Goal: Information Seeking & Learning: Check status

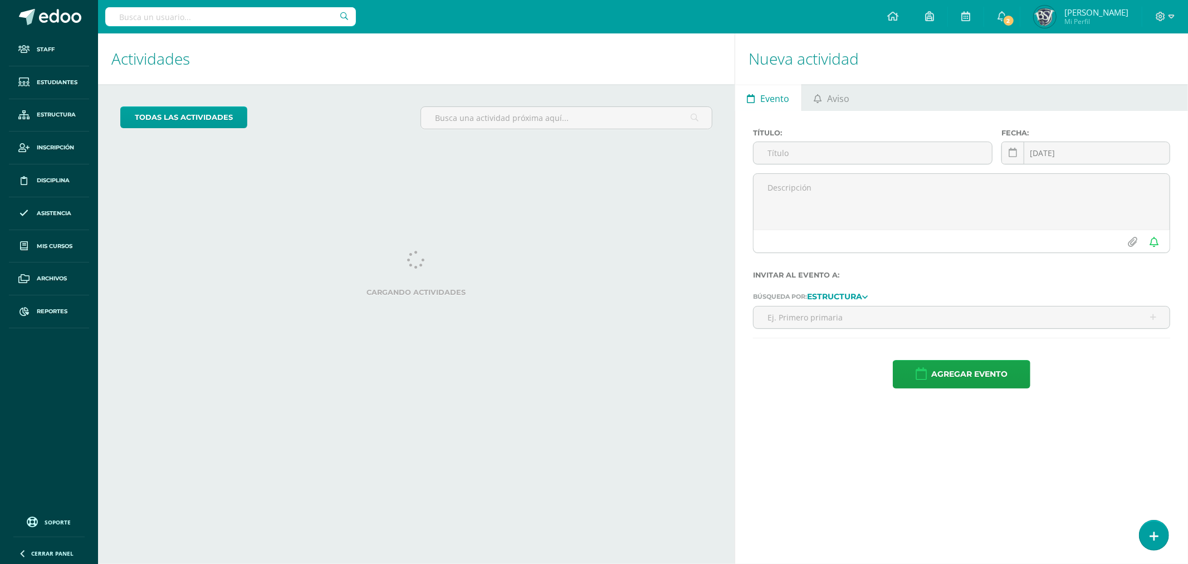
click at [294, 22] on input "text" at bounding box center [230, 16] width 251 height 19
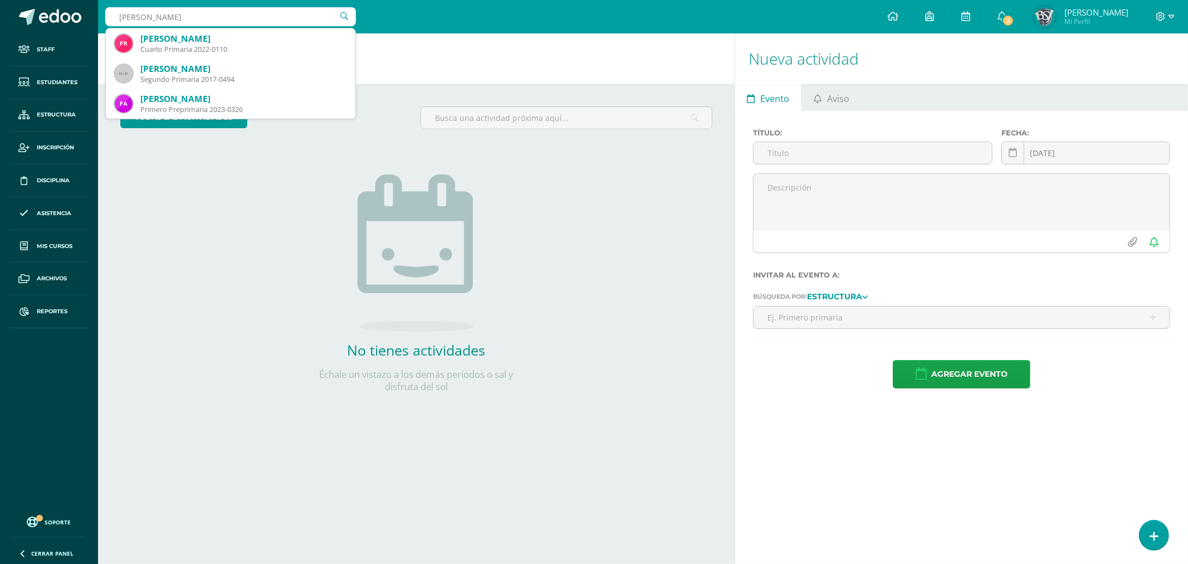
type input "fatima briones"
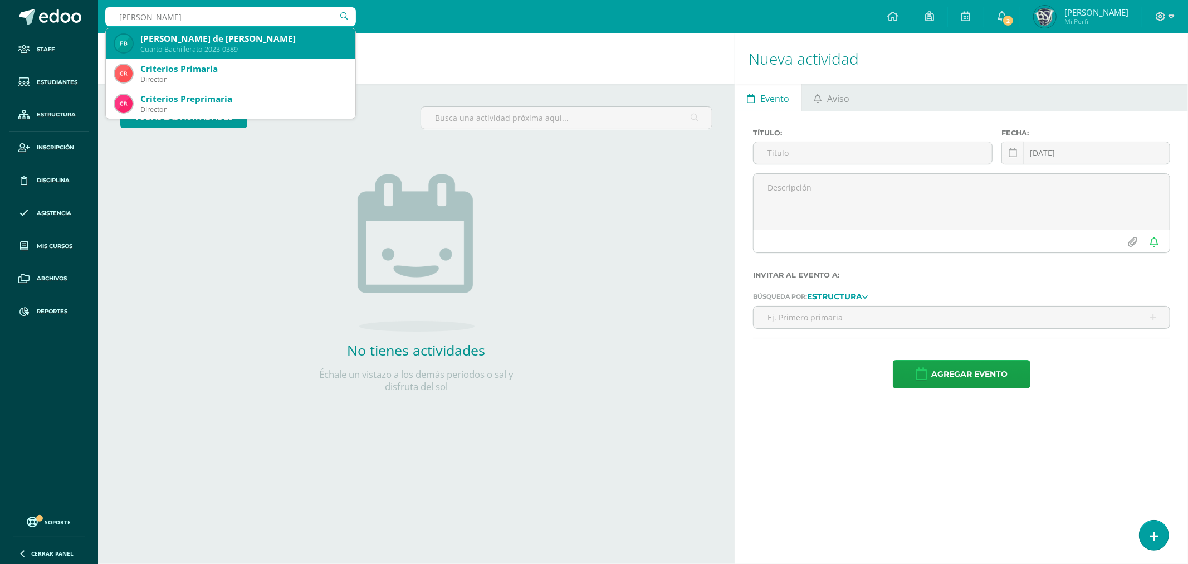
click at [251, 46] on div "Cuarto Bachillerato 2023-0389" at bounding box center [243, 49] width 206 height 9
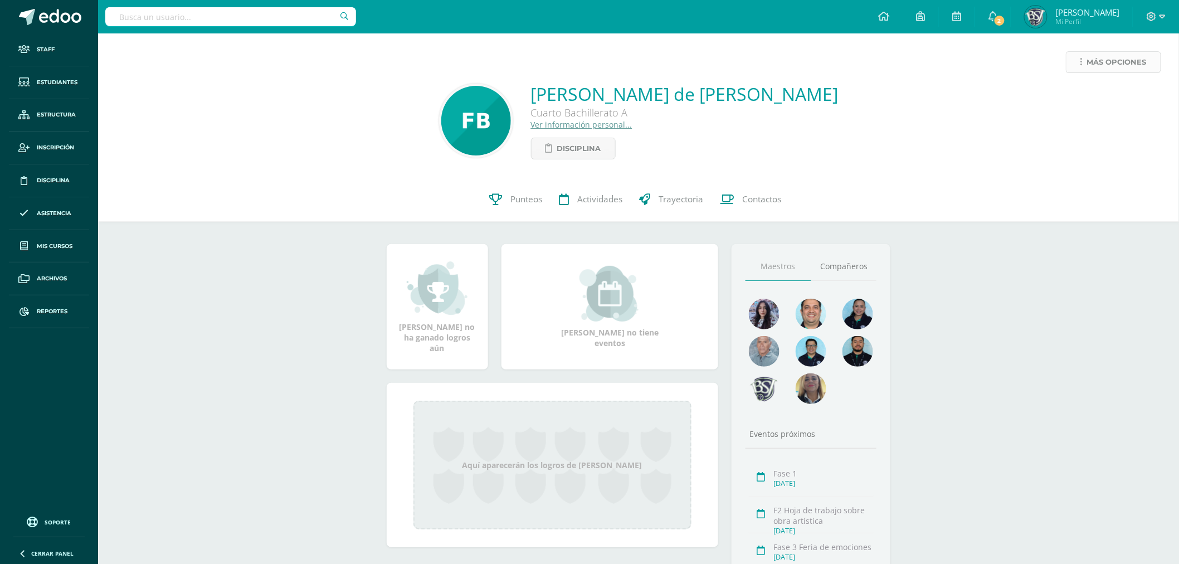
click at [1084, 62] on link "Más opciones" at bounding box center [1112, 62] width 95 height 22
click at [1084, 94] on link "Reestablecer acceso" at bounding box center [1092, 98] width 119 height 17
click at [521, 207] on link "Punteos" at bounding box center [516, 199] width 70 height 45
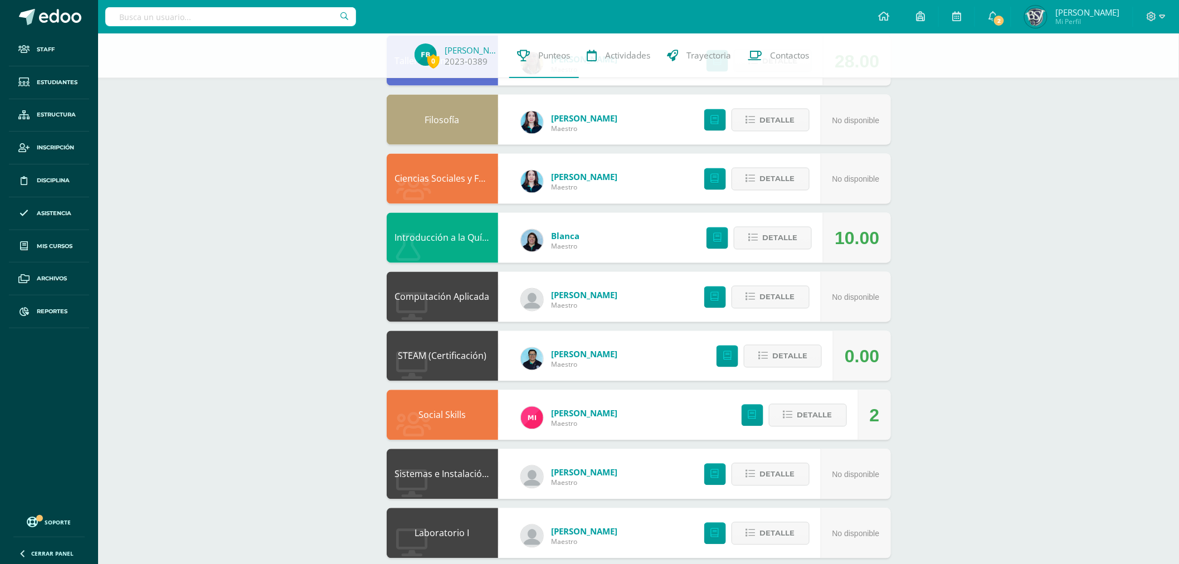
scroll to position [742, 0]
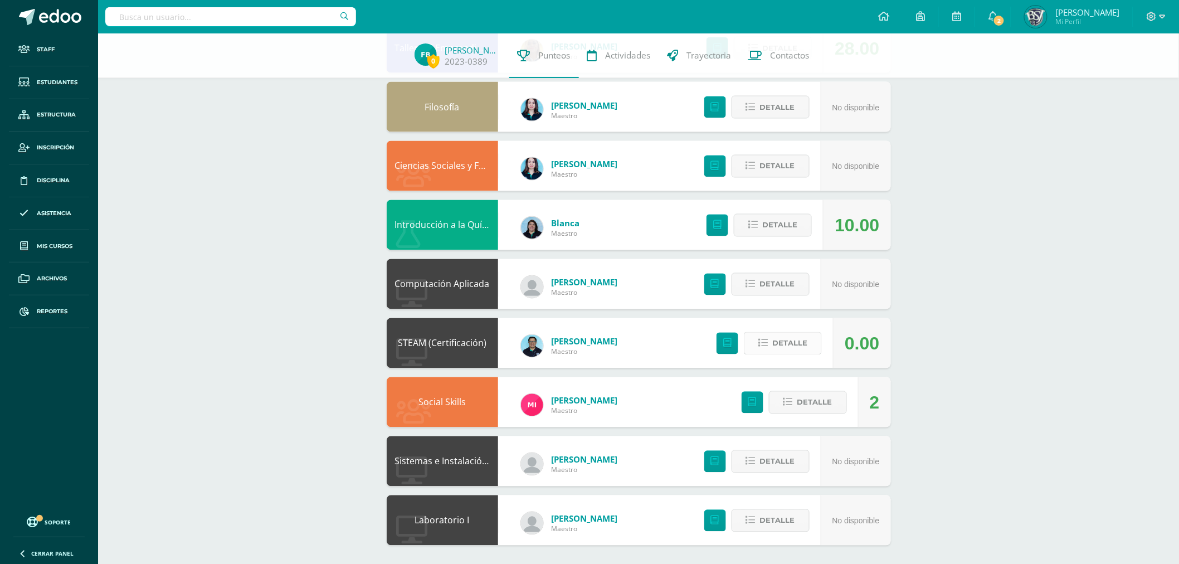
click at [796, 346] on span "Detalle" at bounding box center [789, 343] width 35 height 21
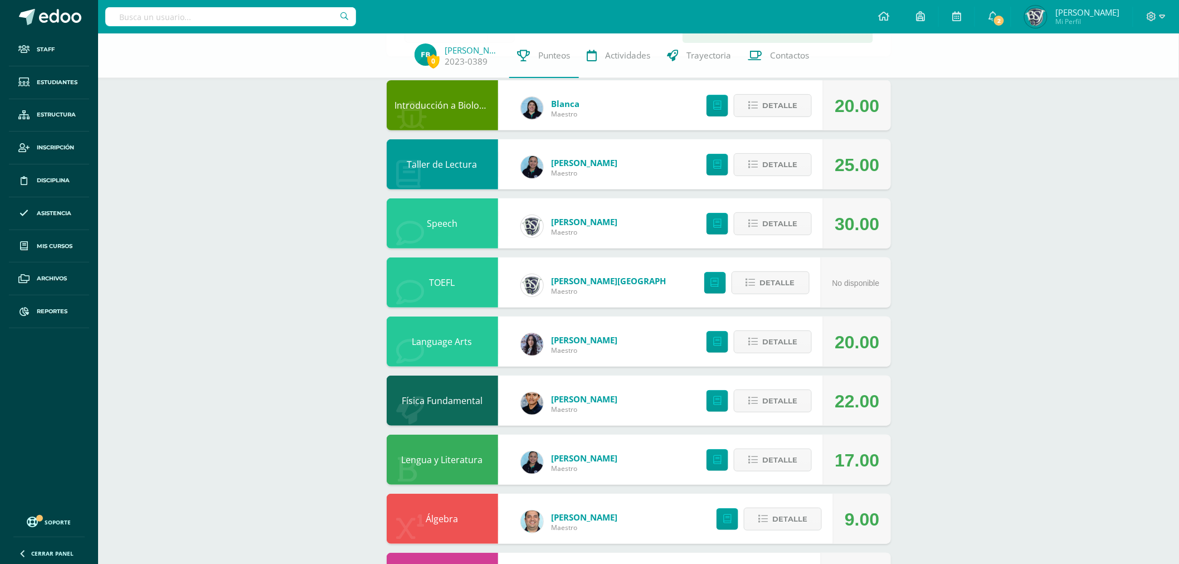
scroll to position [0, 0]
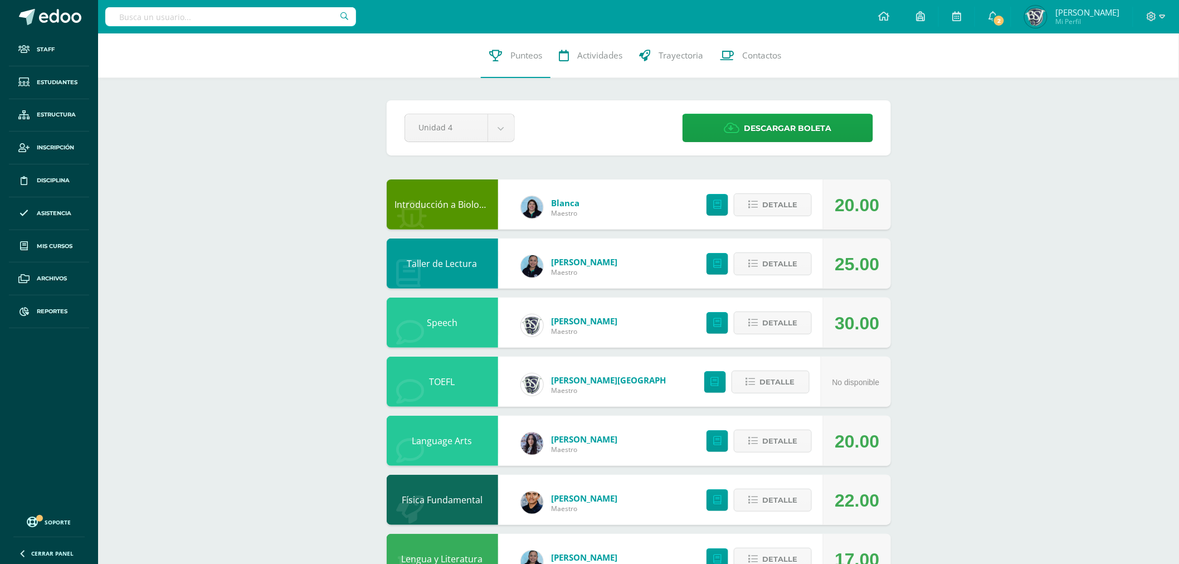
click at [796, 254] on span "Detalle" at bounding box center [779, 263] width 35 height 21
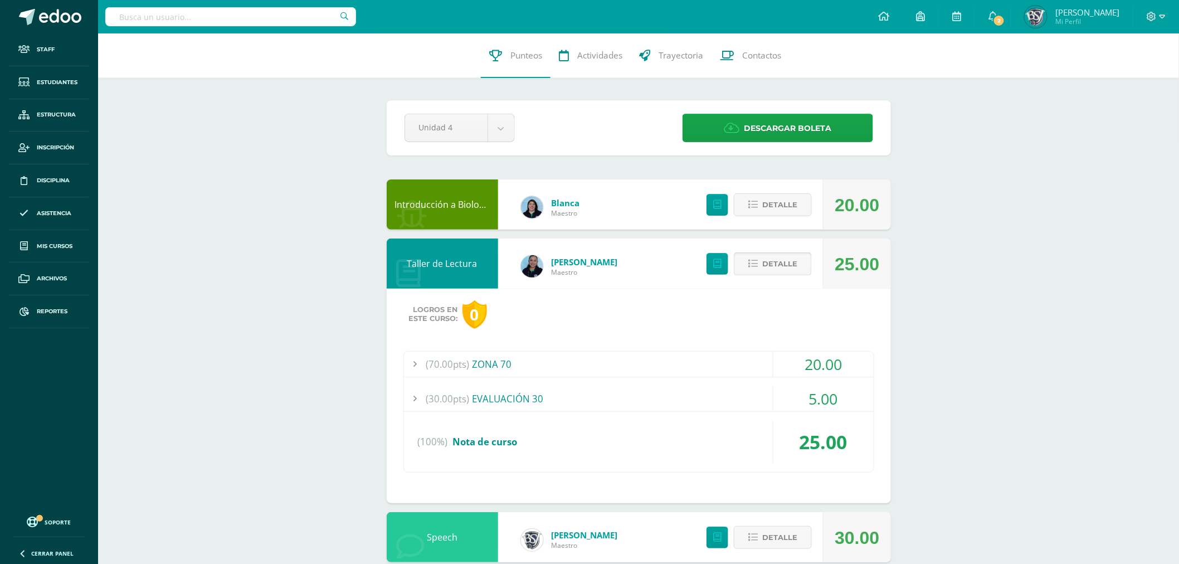
click at [796, 254] on span "Detalle" at bounding box center [779, 263] width 35 height 21
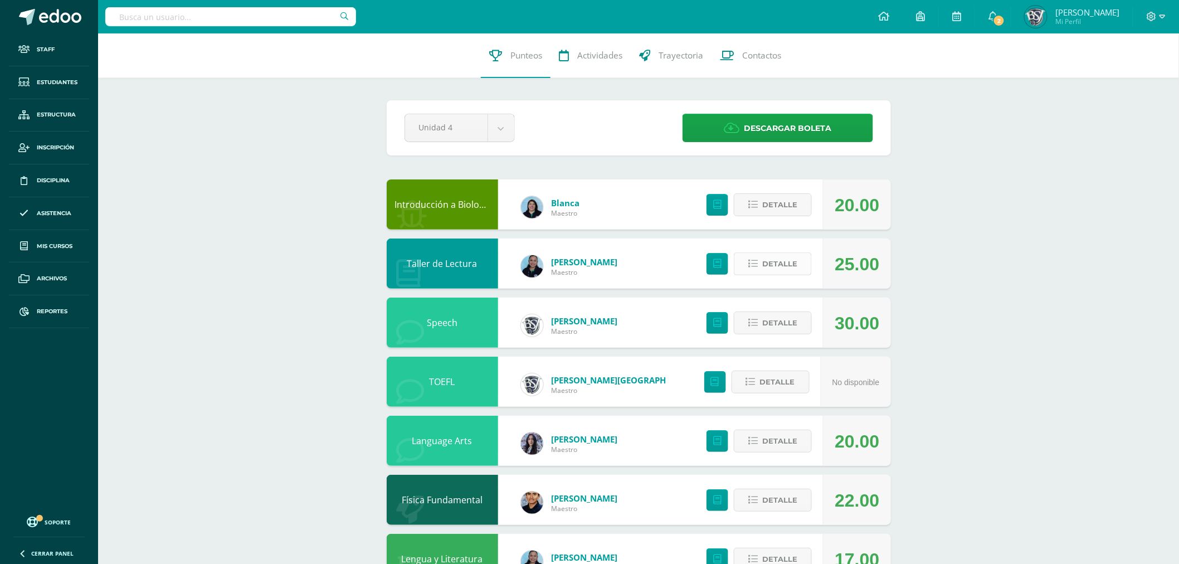
click at [777, 259] on span "Detalle" at bounding box center [779, 263] width 35 height 21
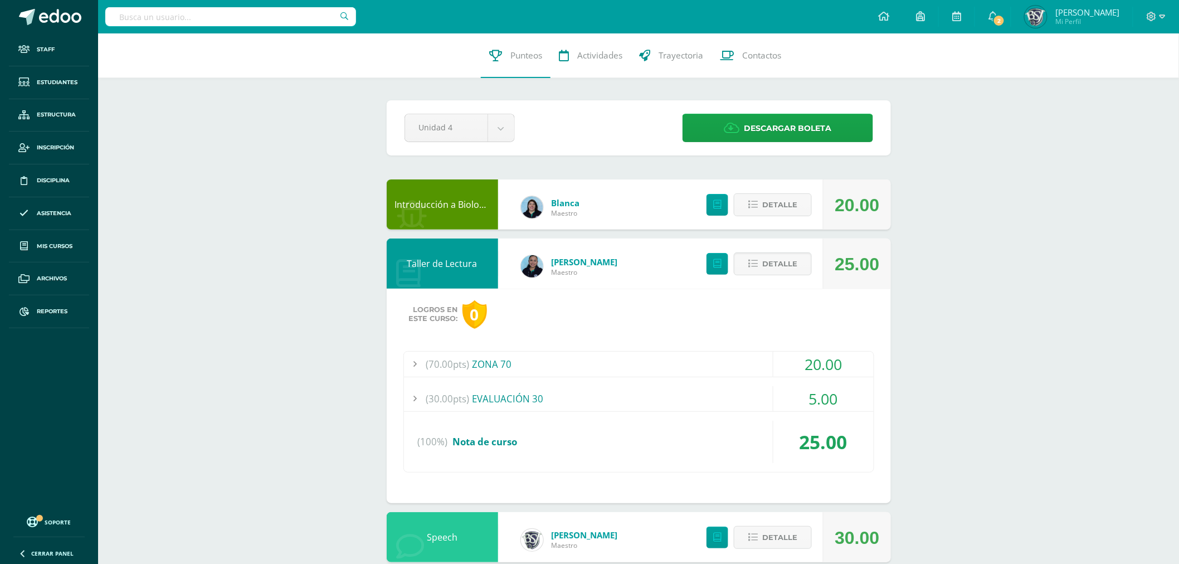
click at [422, 390] on div at bounding box center [415, 398] width 22 height 25
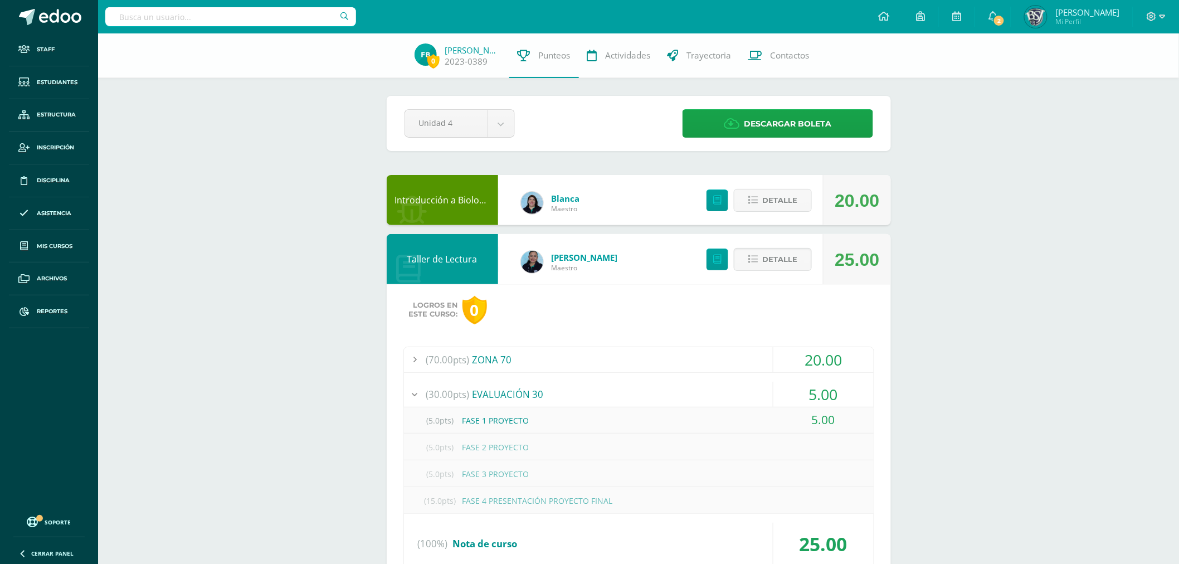
scroll to position [62, 0]
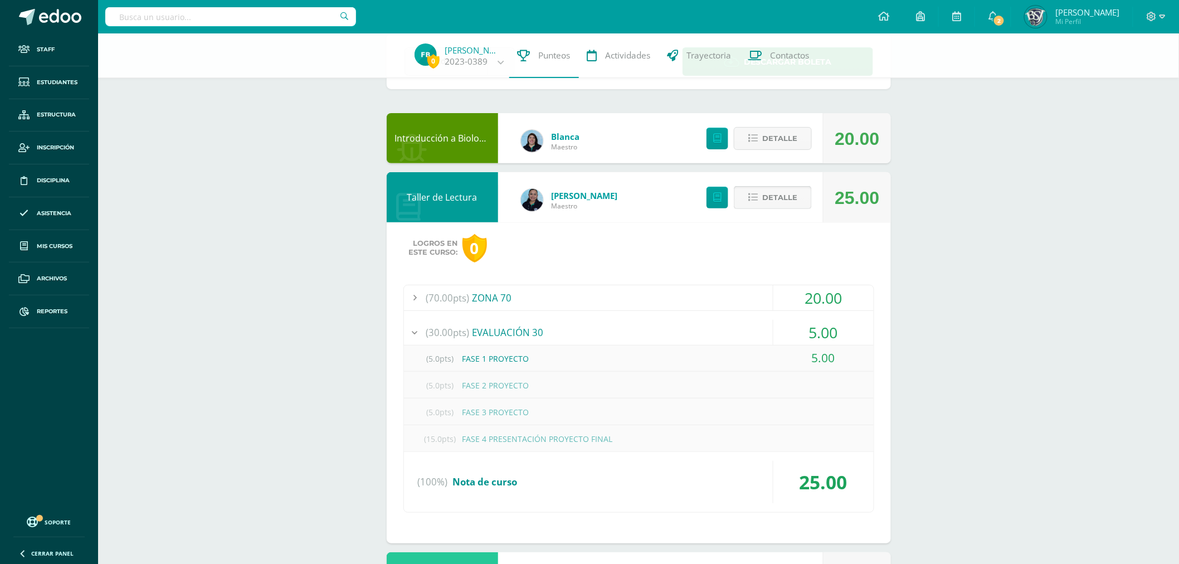
click at [778, 197] on span "Detalle" at bounding box center [779, 197] width 35 height 21
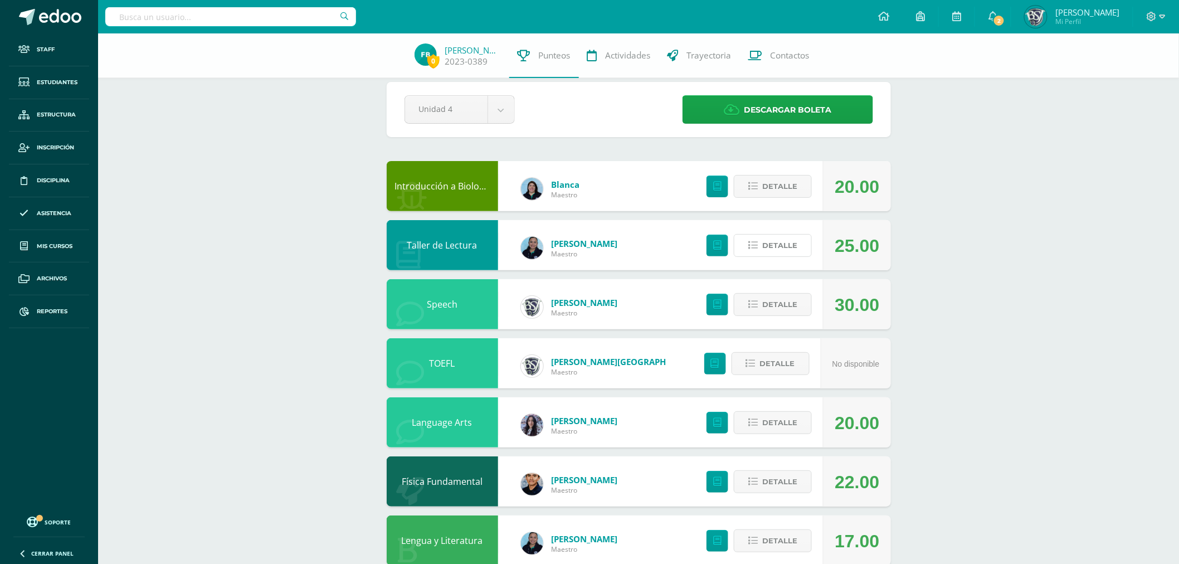
scroll to position [0, 0]
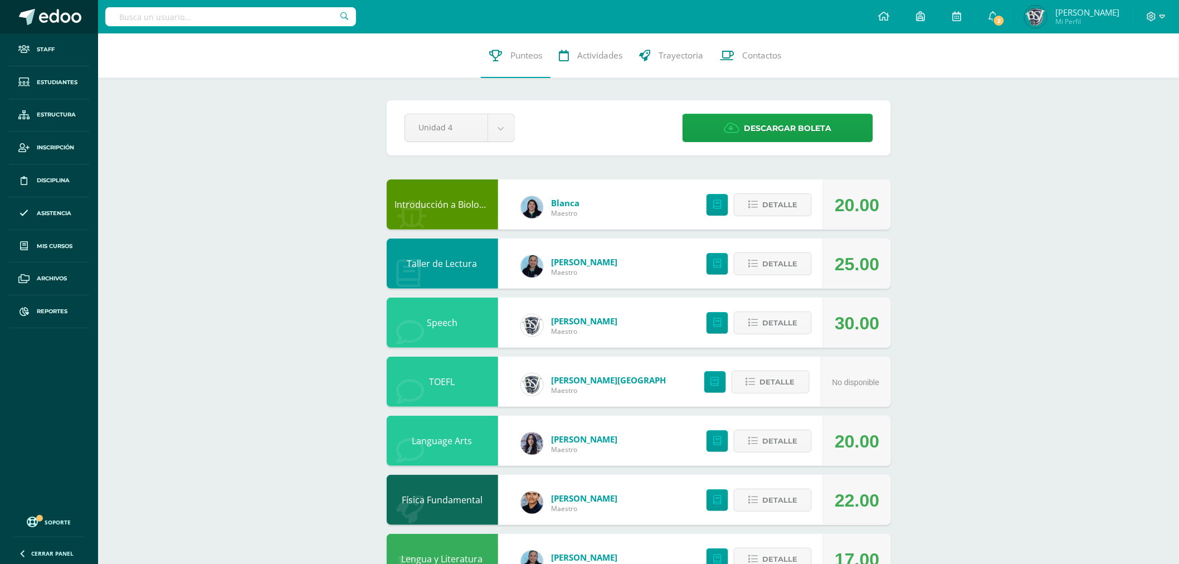
click at [61, 14] on span at bounding box center [60, 17] width 42 height 17
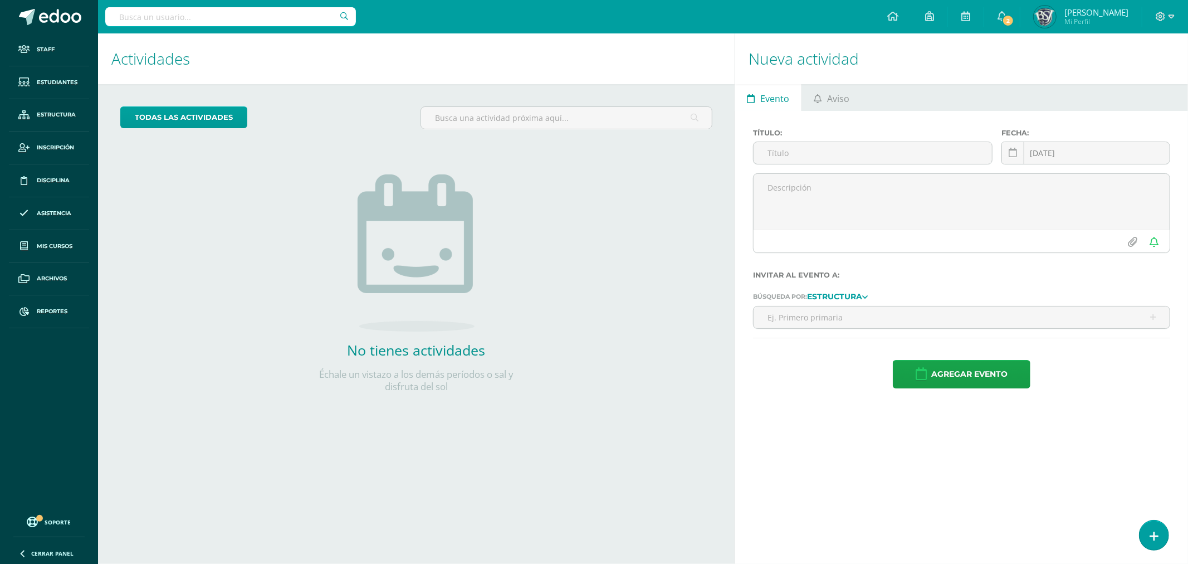
drag, startPoint x: 714, startPoint y: 528, endPoint x: 872, endPoint y: 10, distance: 541.6
click at [872, 10] on div "Configuración Configuración del Colegio Cerrar sesión [GEOGRAPHIC_DATA] Mi Perf…" at bounding box center [643, 16] width 1090 height 33
